Goal: Find specific fact: Find specific fact

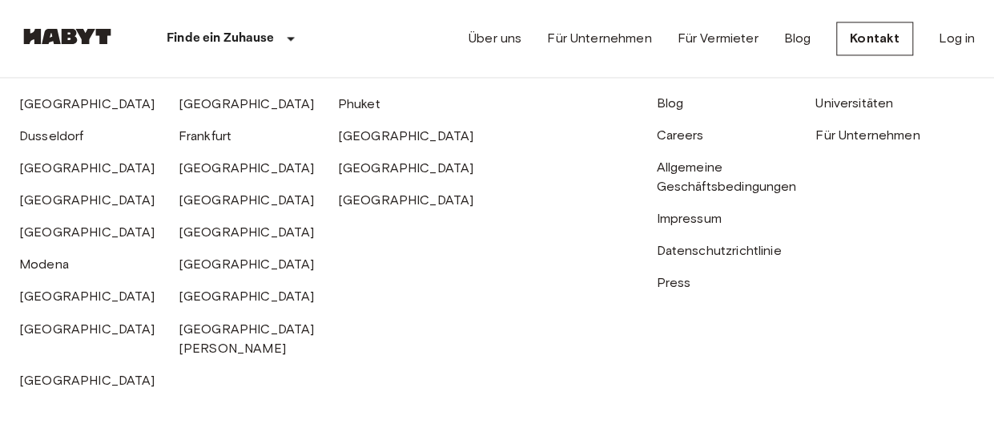
scroll to position [4169, 0]
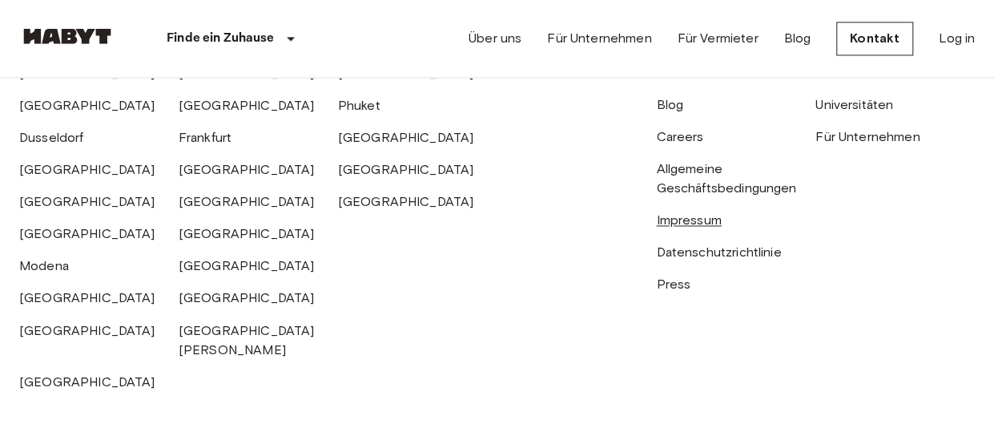
click at [699, 228] on link "Impressum" at bounding box center [688, 219] width 65 height 15
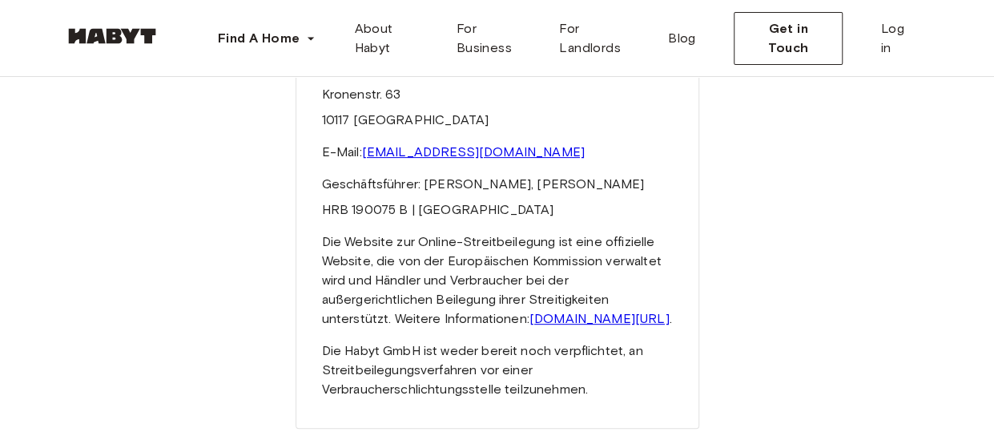
scroll to position [240, 0]
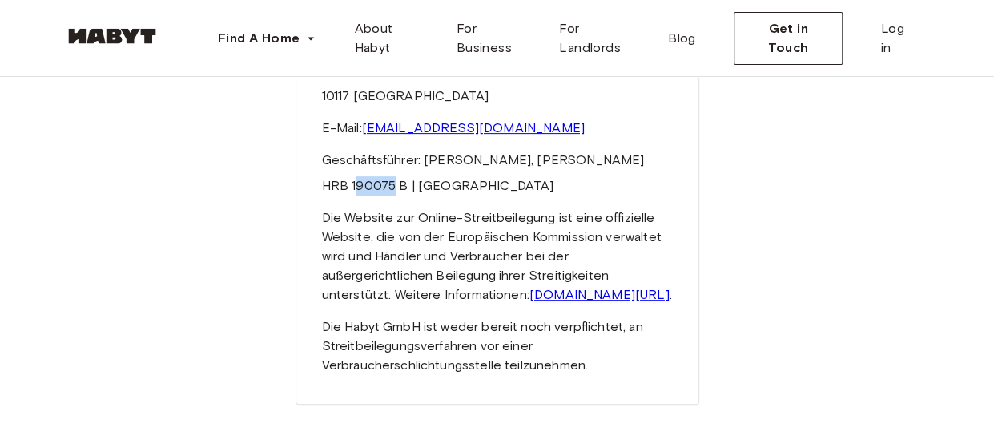
drag, startPoint x: 394, startPoint y: 185, endPoint x: 356, endPoint y: 179, distance: 39.0
click at [356, 179] on p "HRB 190075 B | [GEOGRAPHIC_DATA]" at bounding box center [497, 185] width 351 height 19
drag, startPoint x: 356, startPoint y: 179, endPoint x: 346, endPoint y: 196, distance: 20.1
click at [344, 196] on div "Imprint Habyt GmbH Kronenstr. 63 10117 [GEOGRAPHIC_DATA] E-Mail: [EMAIL_ADDRESS…" at bounding box center [498, 165] width 404 height 478
drag, startPoint x: 348, startPoint y: 183, endPoint x: 395, endPoint y: 188, distance: 47.6
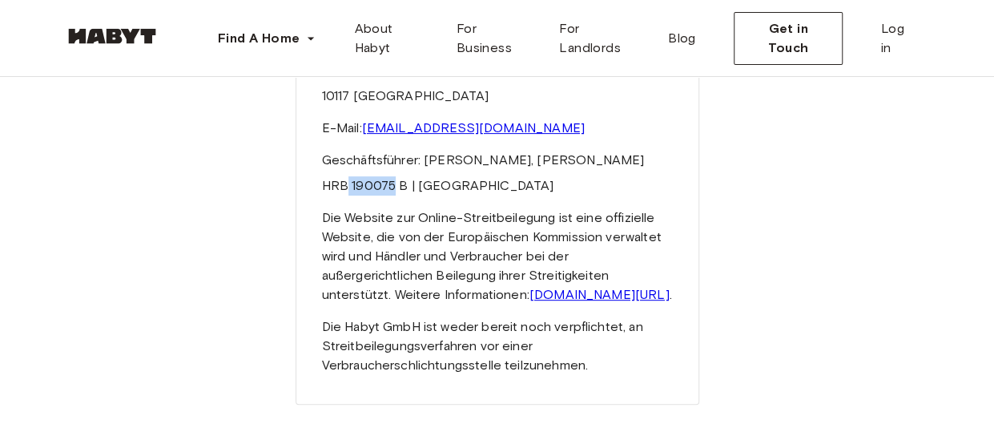
click at [395, 188] on p "HRB 190075 B | [GEOGRAPHIC_DATA]" at bounding box center [497, 185] width 351 height 19
copy p "190075"
